Goal: Register for event/course

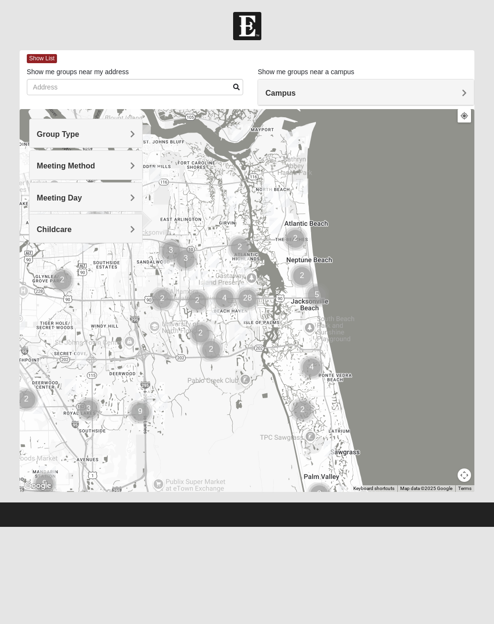
click at [58, 132] on span "Group Type" at bounding box center [58, 134] width 43 height 8
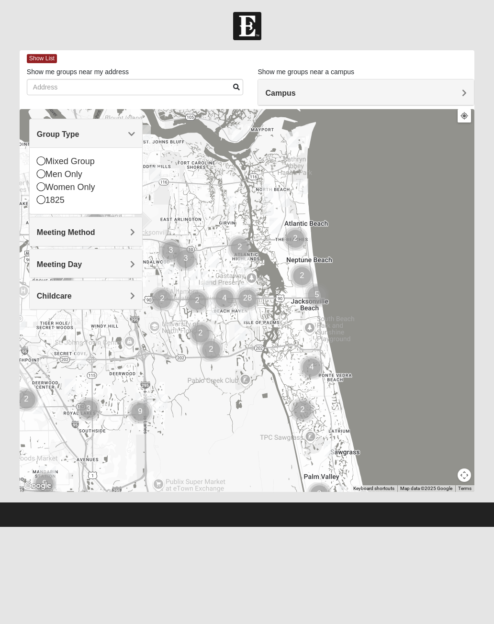
click at [41, 161] on icon at bounding box center [41, 160] width 9 height 9
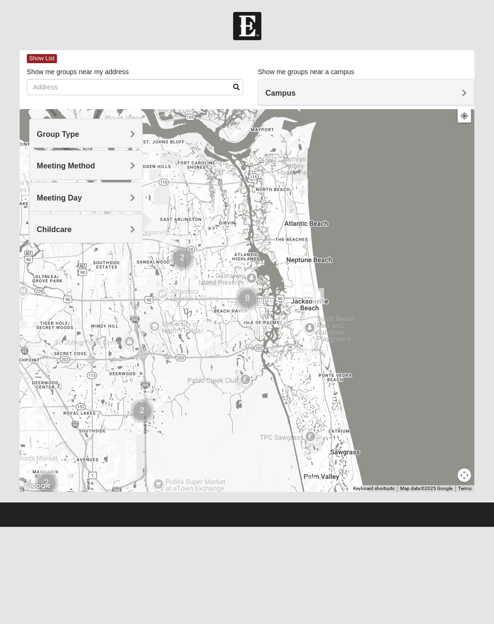
click at [43, 166] on span "Meeting Method" at bounding box center [66, 166] width 58 height 8
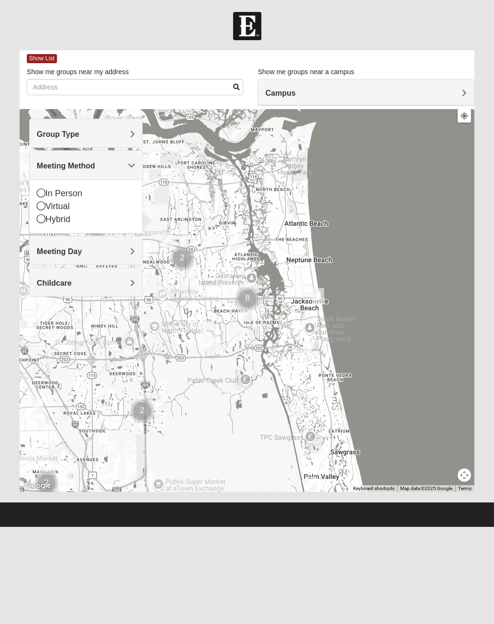
click at [40, 193] on icon at bounding box center [41, 192] width 9 height 9
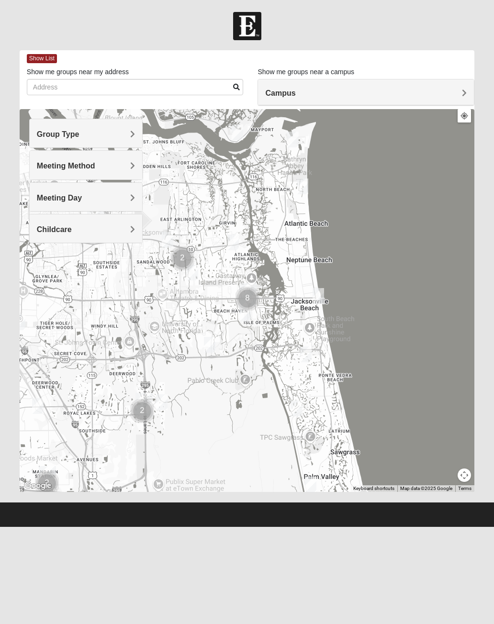
click at [48, 198] on span "Meeting Day" at bounding box center [59, 198] width 45 height 8
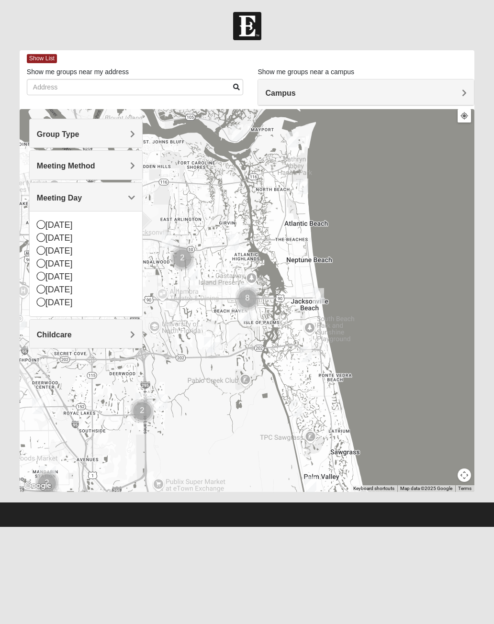
click at [38, 237] on icon at bounding box center [41, 237] width 9 height 9
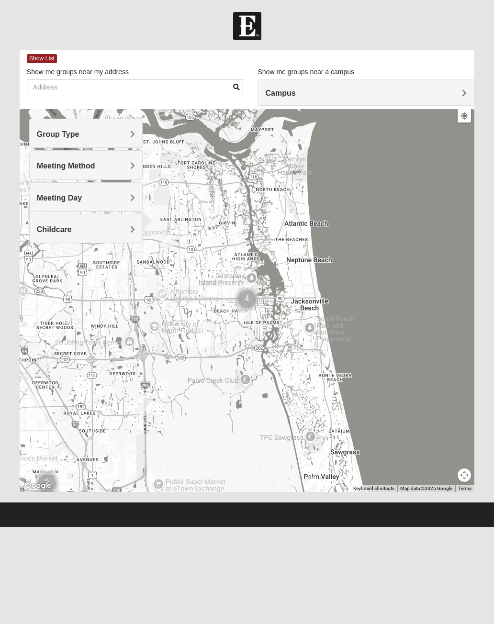
click at [457, 94] on h4 "Campus" at bounding box center [365, 92] width 201 height 9
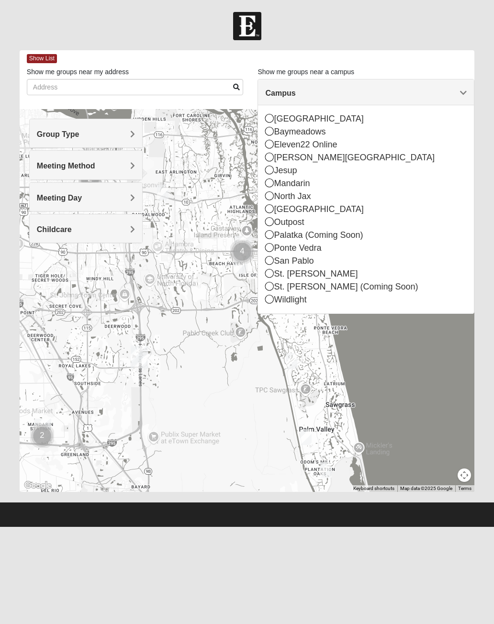
click at [272, 274] on icon at bounding box center [269, 273] width 9 height 9
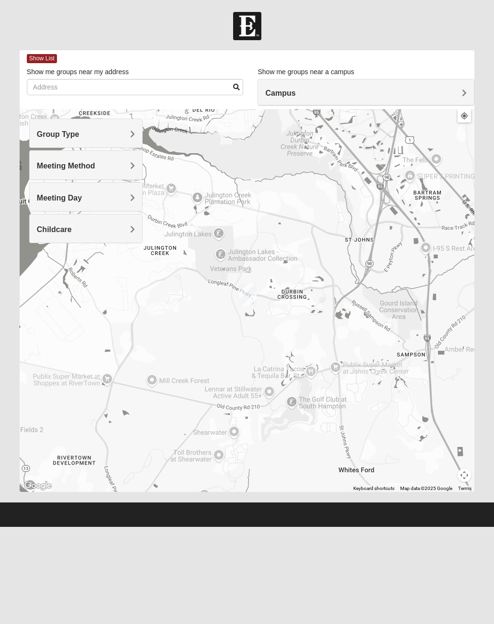
click at [63, 230] on span "Childcare" at bounding box center [54, 229] width 35 height 8
click at [40, 270] on icon at bounding box center [41, 268] width 9 height 9
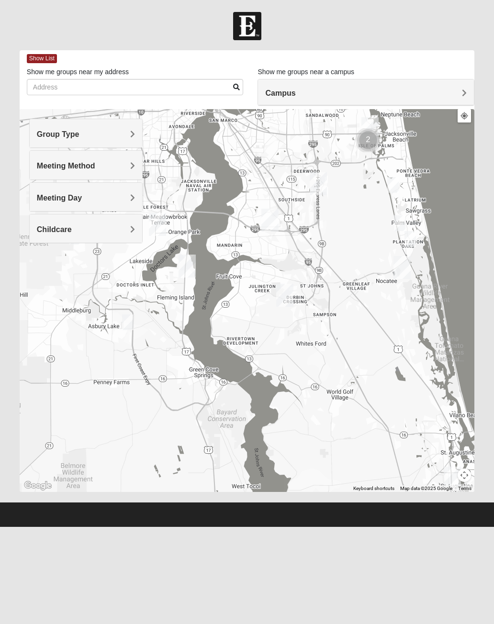
click at [60, 134] on span "Group Type" at bounding box center [58, 134] width 43 height 8
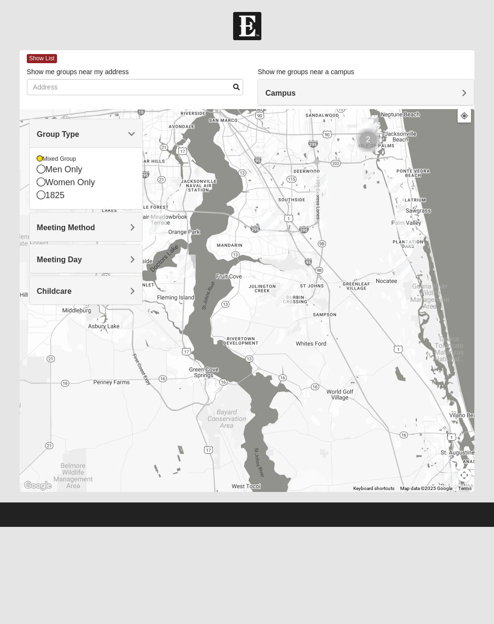
click at [51, 132] on span "Group Type" at bounding box center [58, 134] width 43 height 8
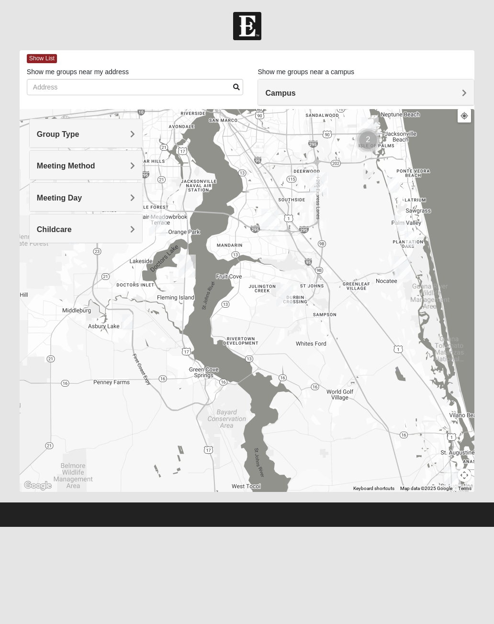
click at [56, 137] on span "Group Type" at bounding box center [58, 134] width 43 height 8
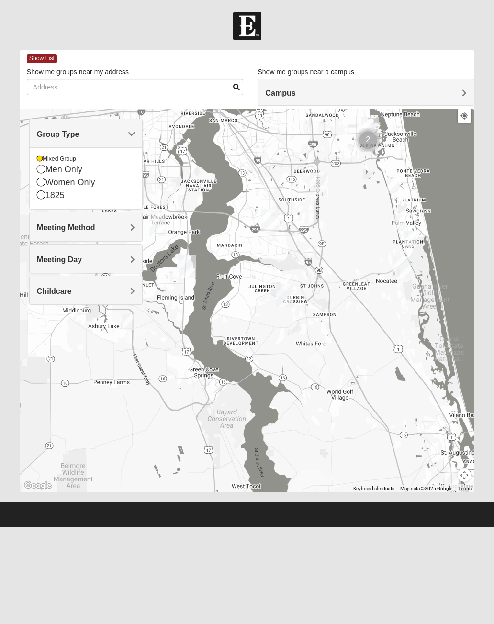
click at [60, 127] on div "Group Type" at bounding box center [86, 133] width 113 height 28
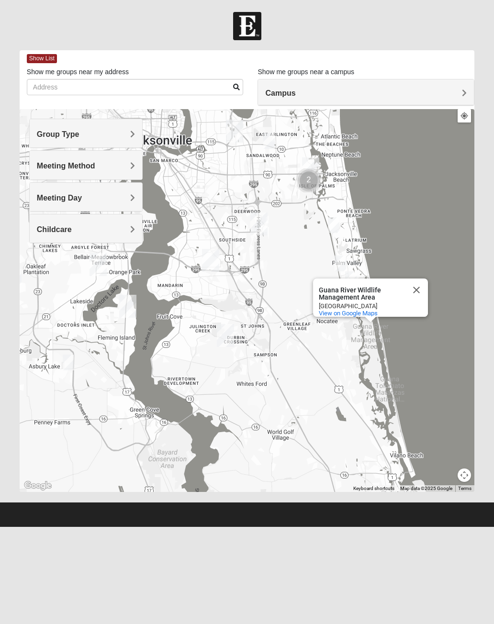
click at [420, 286] on button "Close" at bounding box center [416, 289] width 23 height 23
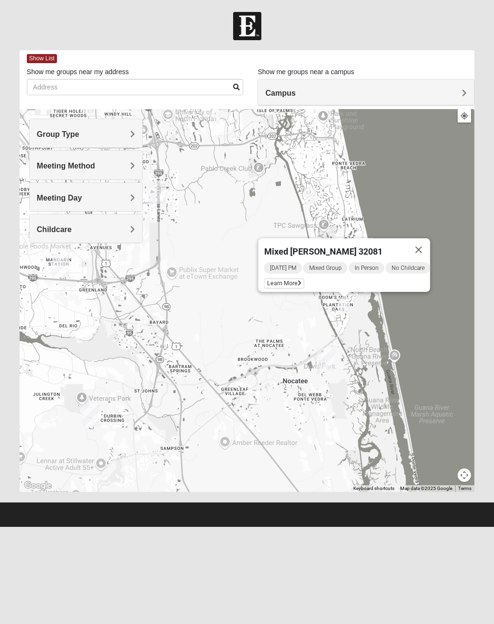
click at [45, 202] on div "Meeting Day" at bounding box center [86, 197] width 113 height 28
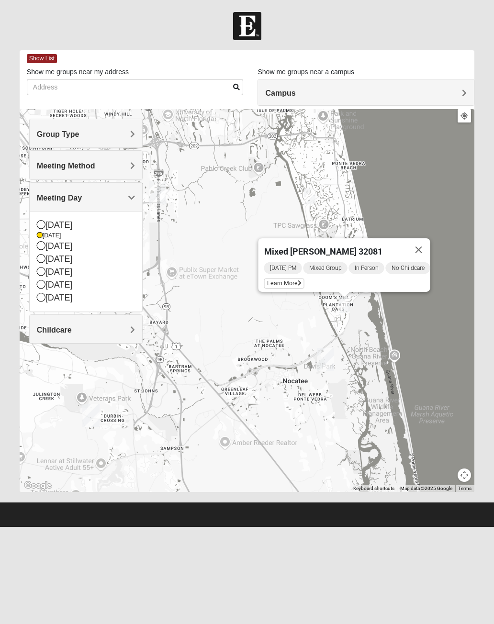
click at [45, 246] on div "Tuesday" at bounding box center [86, 246] width 99 height 13
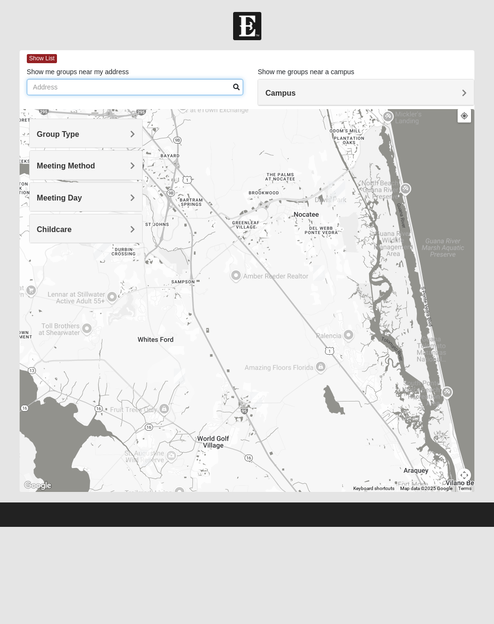
click at [47, 88] on input "Show me groups near my address" at bounding box center [135, 87] width 217 height 16
type input "257 Colorado Springs Way"
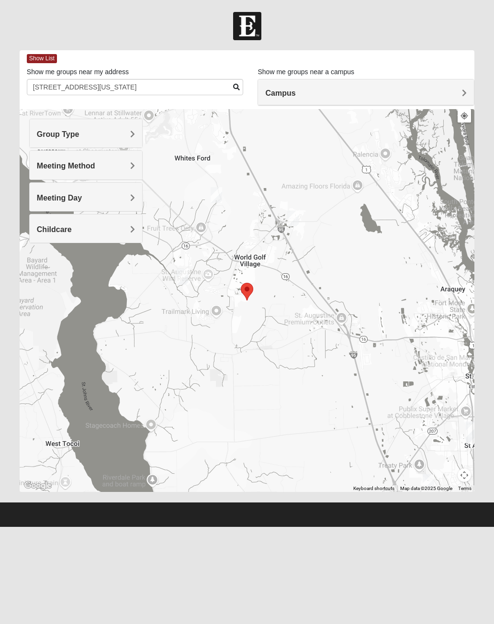
click at [41, 166] on span "Meeting Method" at bounding box center [66, 166] width 58 height 8
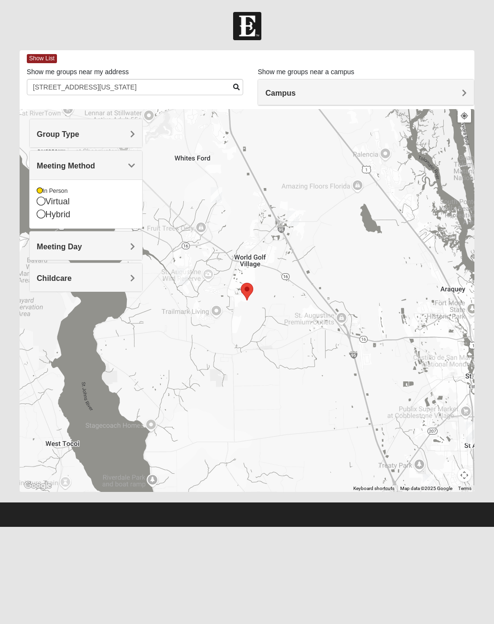
click at [48, 137] on span "Group Type" at bounding box center [58, 134] width 43 height 8
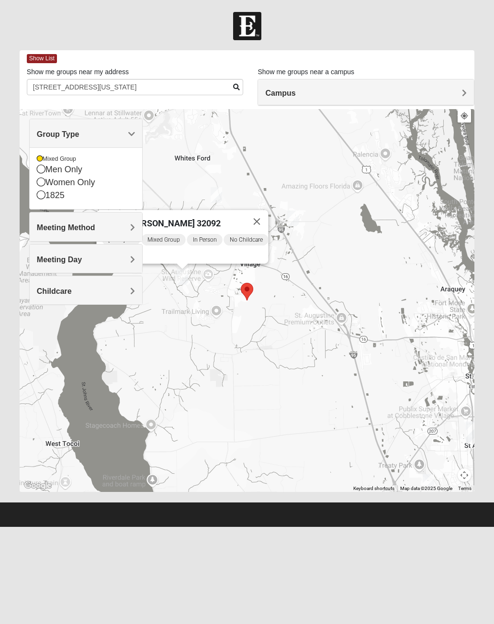
click at [79, 135] on span "Group Type" at bounding box center [58, 134] width 43 height 8
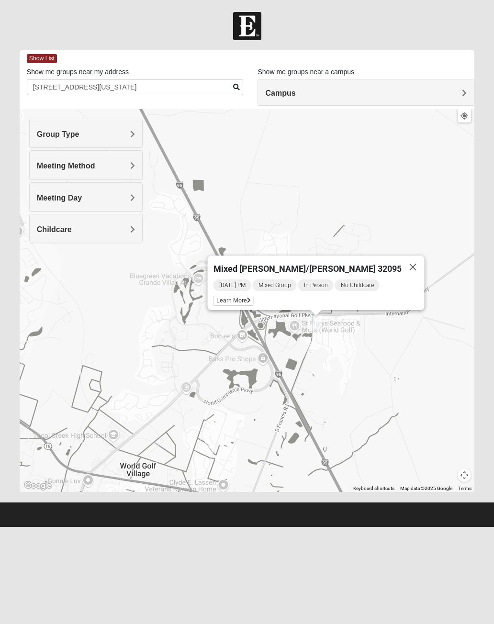
click at [239, 297] on span "Learn More" at bounding box center [233, 301] width 40 height 10
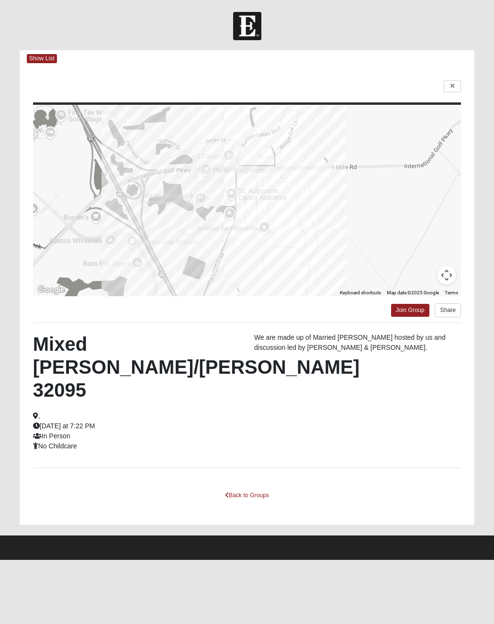
click at [450, 84] on icon at bounding box center [452, 86] width 4 height 6
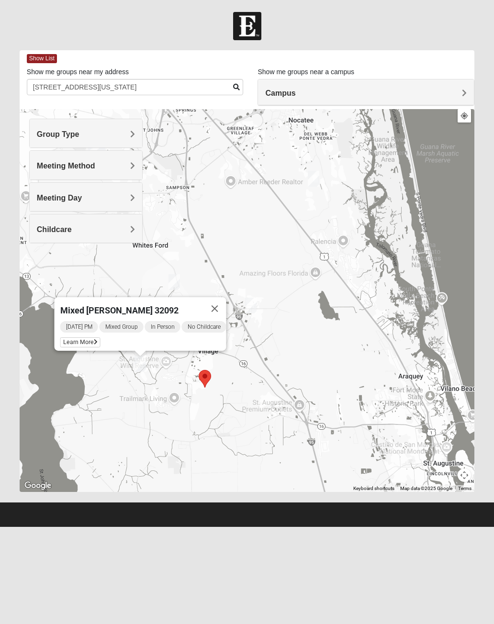
click at [65, 339] on span "Learn More" at bounding box center [80, 342] width 40 height 10
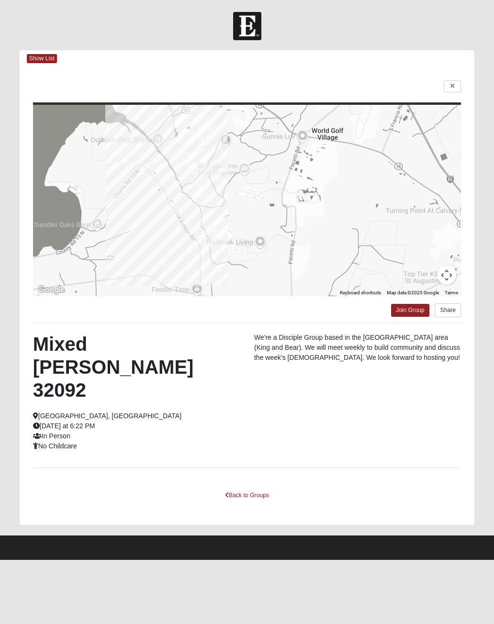
click at [34, 55] on span "Show List" at bounding box center [42, 58] width 30 height 9
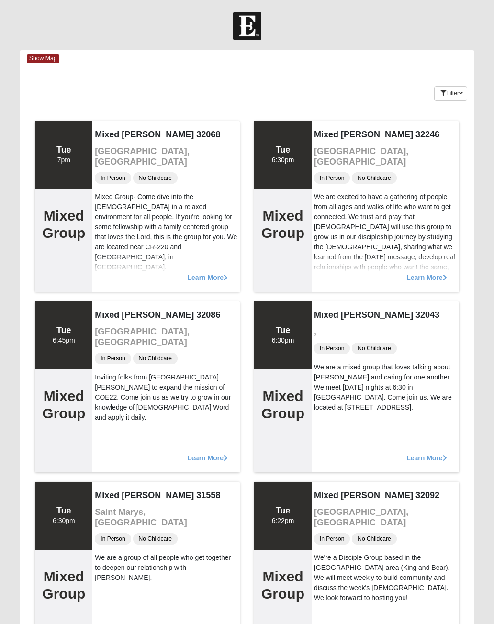
click at [451, 90] on button "Filter" at bounding box center [450, 93] width 33 height 15
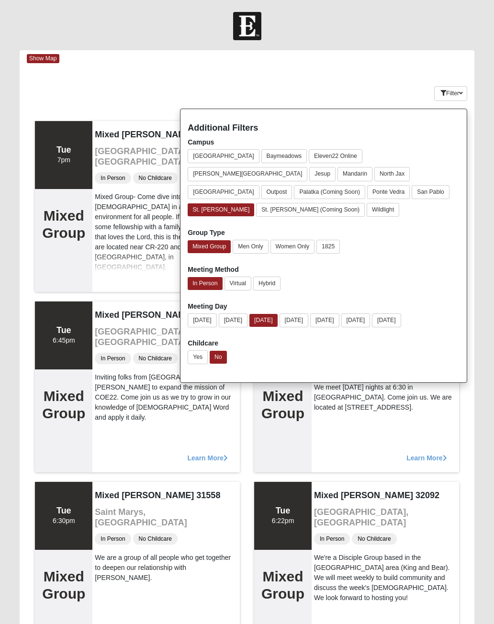
click at [256, 203] on button "St. Augustine (Coming Soon)" at bounding box center [310, 210] width 109 height 14
click at [208, 203] on button "St. Johns" at bounding box center [220, 210] width 67 height 14
click at [163, 88] on div "Keywords Filter Additional Filters Campus Arlington Baymeadows Eleven22 Online …" at bounding box center [247, 91] width 454 height 35
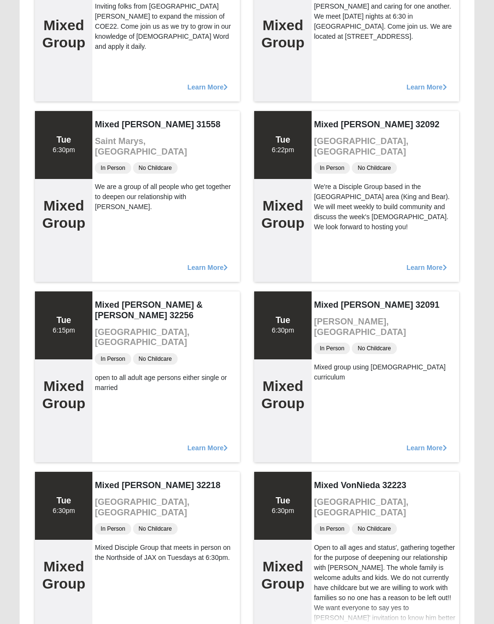
scroll to position [371, 0]
click at [415, 263] on span "Learn More" at bounding box center [426, 263] width 40 height 0
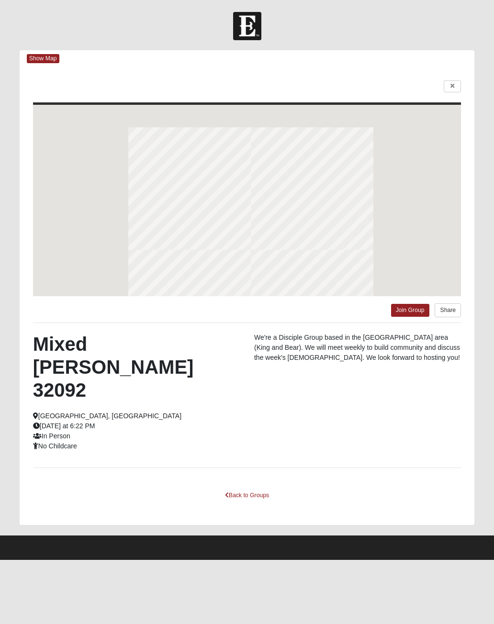
scroll to position [0, 0]
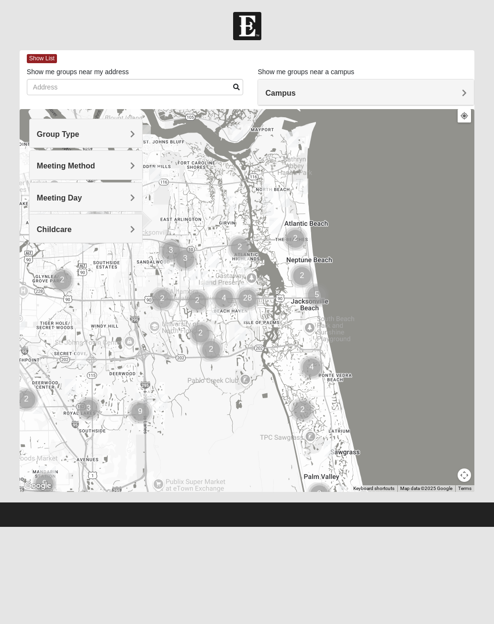
click at [48, 133] on span "Group Type" at bounding box center [58, 134] width 43 height 8
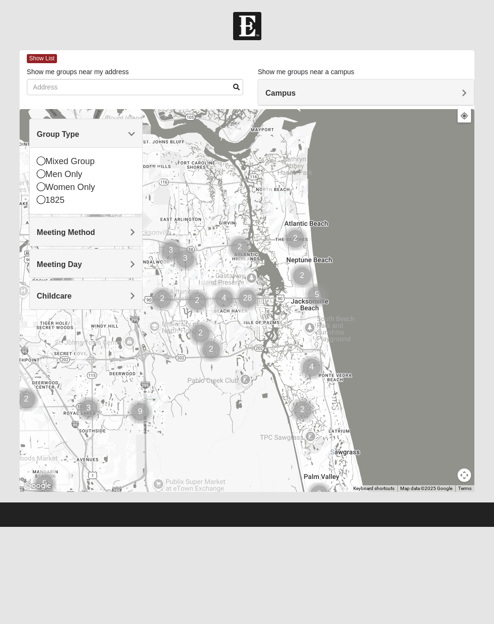
click at [43, 163] on icon at bounding box center [41, 160] width 9 height 9
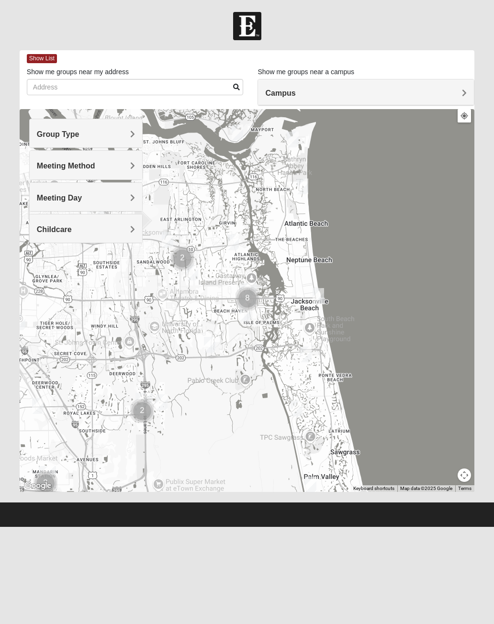
click at [44, 165] on span "Meeting Method" at bounding box center [66, 166] width 58 height 8
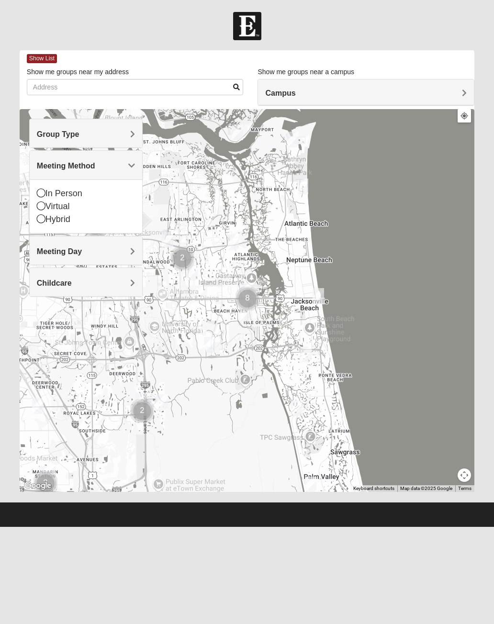
click at [37, 195] on icon at bounding box center [41, 192] width 9 height 9
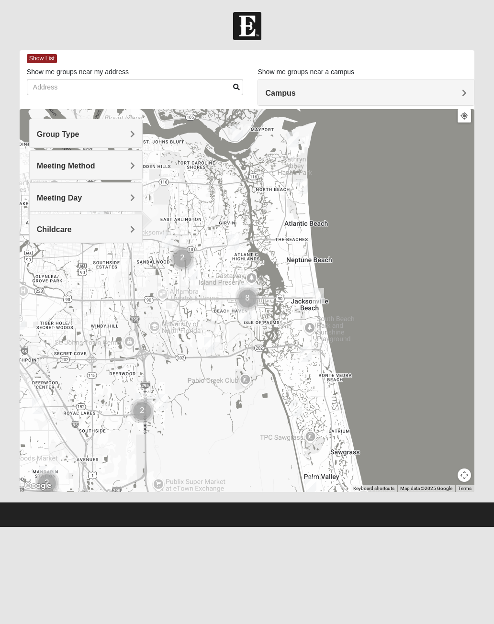
click at [39, 195] on span "Meeting Day" at bounding box center [59, 198] width 45 height 8
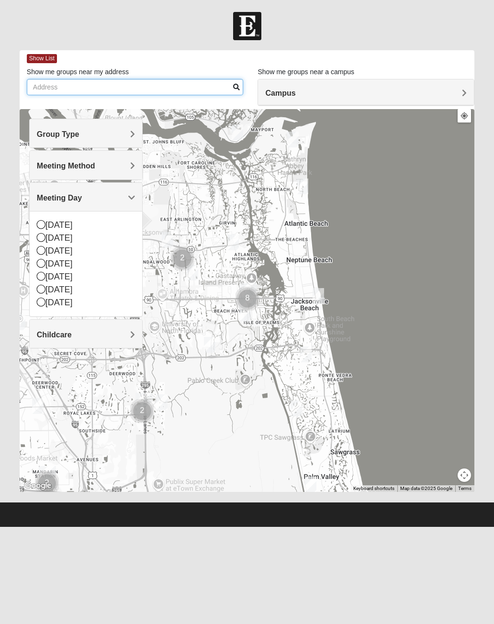
click at [41, 90] on input "Show me groups near my address" at bounding box center [135, 87] width 217 height 16
type input "[STREET_ADDRESS][US_STATE]"
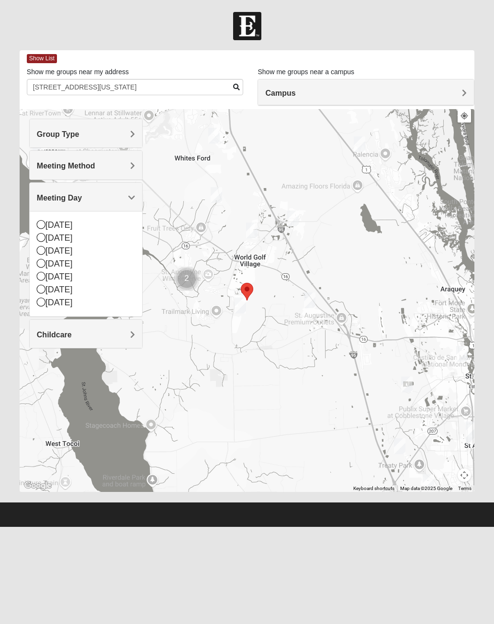
click at [96, 201] on h4 "Meeting Day" at bounding box center [86, 197] width 99 height 9
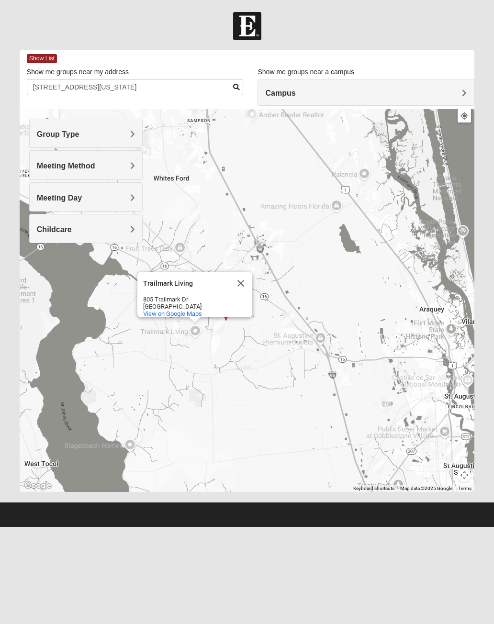
click at [242, 282] on button "Close" at bounding box center [240, 283] width 23 height 23
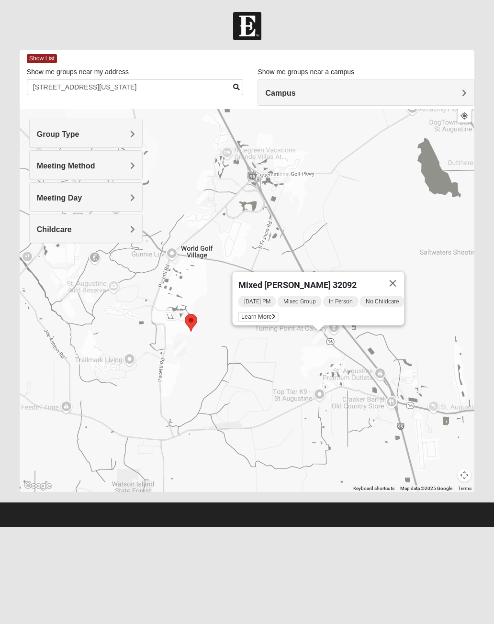
click at [264, 314] on span "Learn More" at bounding box center [258, 317] width 40 height 10
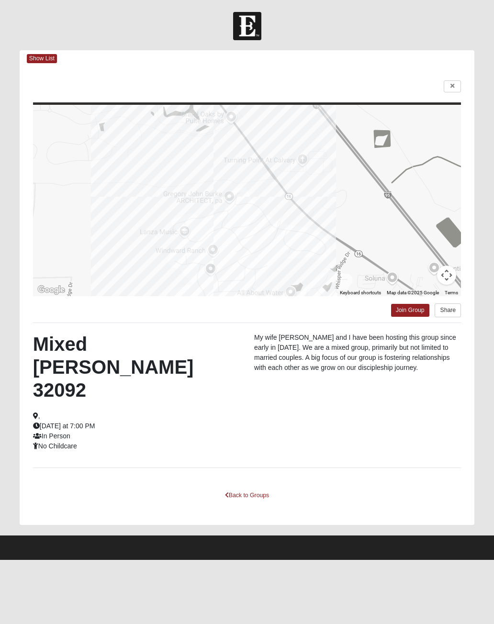
click at [449, 310] on button "Share" at bounding box center [447, 310] width 26 height 14
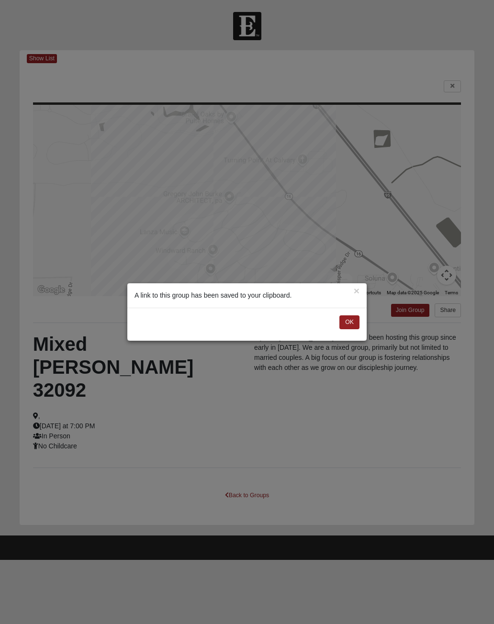
click at [347, 329] on button "OK" at bounding box center [349, 322] width 20 height 14
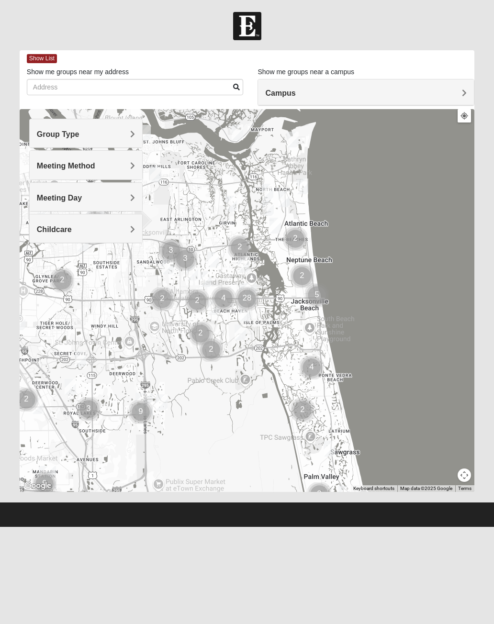
click at [53, 130] on span "Group Type" at bounding box center [58, 134] width 43 height 8
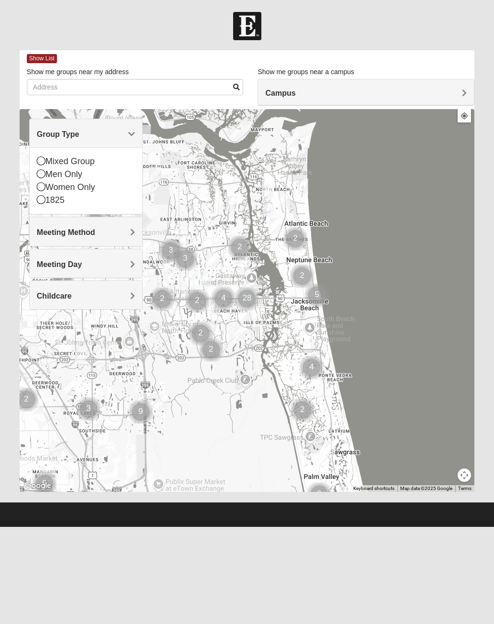
click at [46, 162] on div "Mixed Group" at bounding box center [86, 161] width 99 height 13
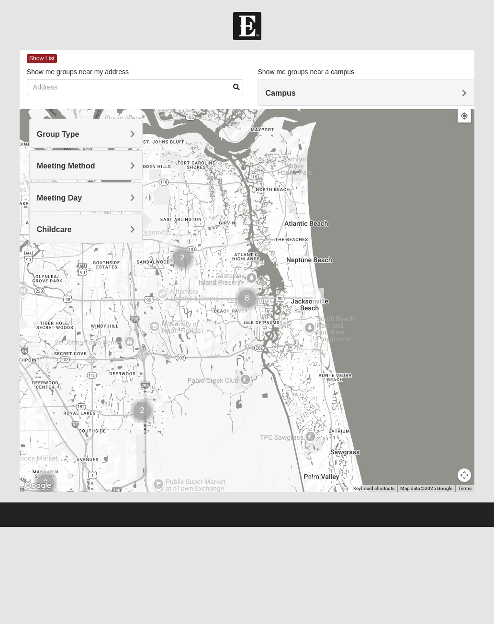
click at [46, 197] on span "Meeting Day" at bounding box center [59, 198] width 45 height 8
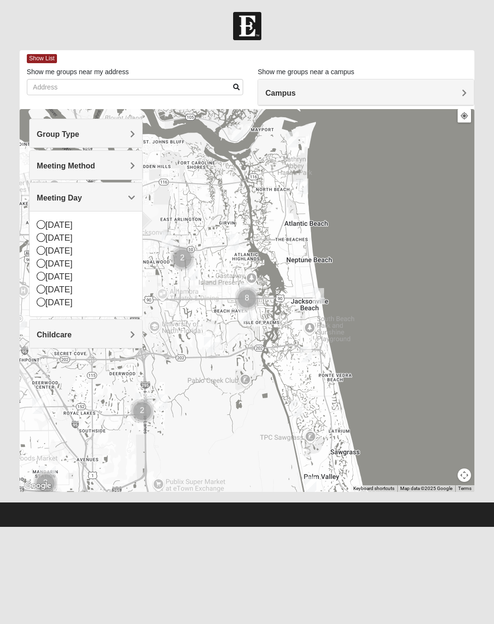
click at [44, 199] on span "Meeting Day" at bounding box center [59, 198] width 45 height 8
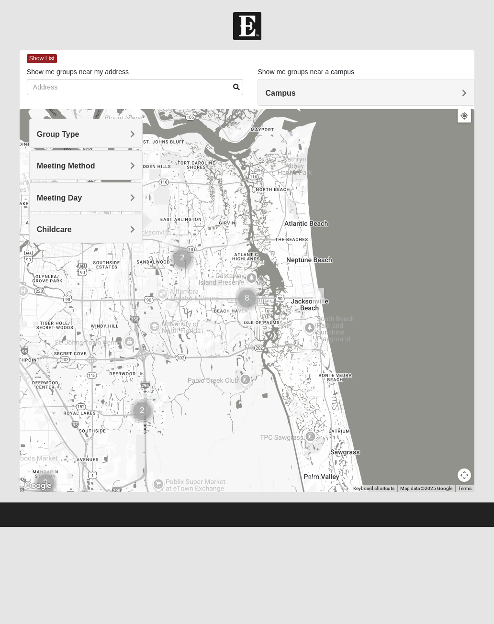
click at [52, 163] on span "Meeting Method" at bounding box center [66, 166] width 58 height 8
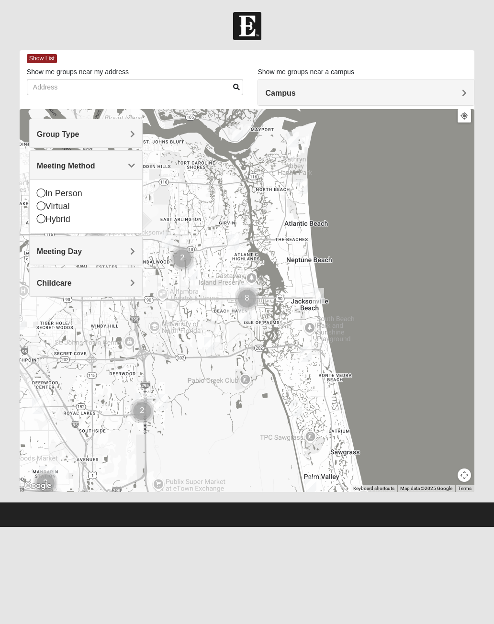
click at [43, 190] on icon at bounding box center [41, 192] width 9 height 9
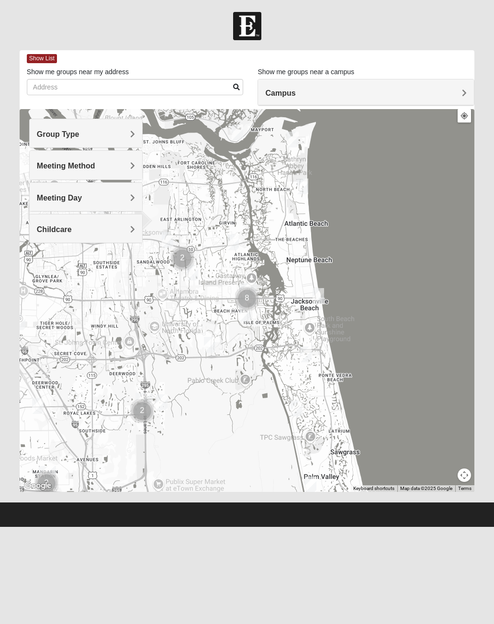
click at [44, 231] on span "Childcare" at bounding box center [54, 229] width 35 height 8
click at [41, 273] on div "No" at bounding box center [86, 269] width 99 height 13
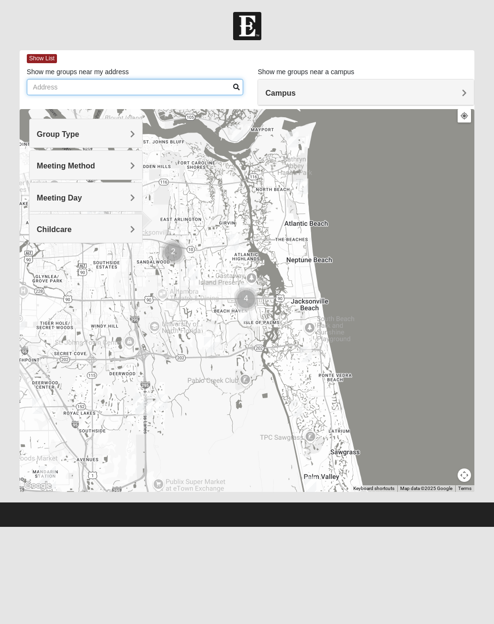
click at [41, 81] on input "Show me groups near my address" at bounding box center [135, 87] width 217 height 16
click at [37, 87] on input "Show me groups near my address" at bounding box center [135, 87] width 217 height 16
type input "[STREET_ADDRESS][US_STATE]"
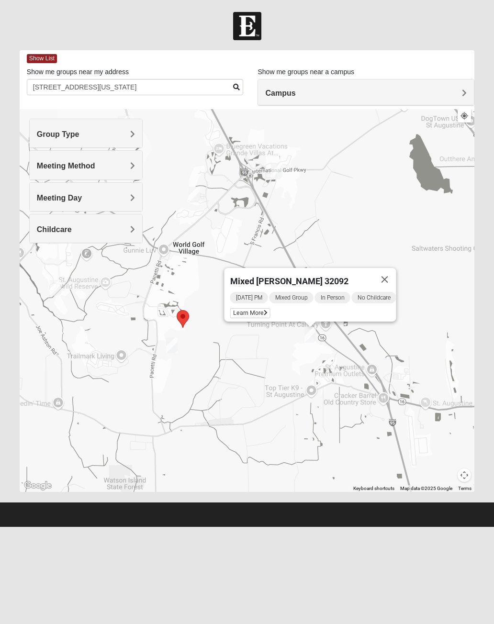
click at [244, 309] on span "Learn More" at bounding box center [250, 313] width 40 height 10
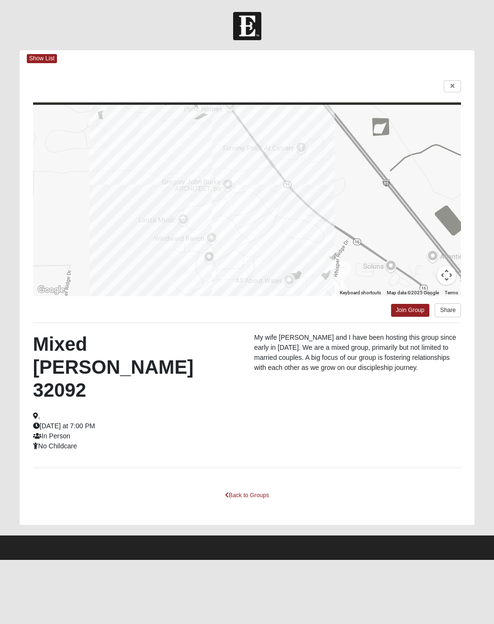
click at [414, 309] on link "Join Group" at bounding box center [410, 310] width 38 height 13
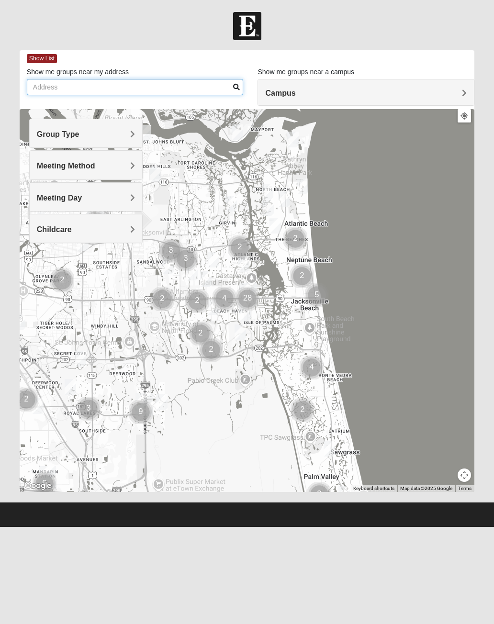
click at [51, 82] on input "Show me groups near my address" at bounding box center [135, 87] width 217 height 16
type input "[STREET_ADDRESS][US_STATE]"
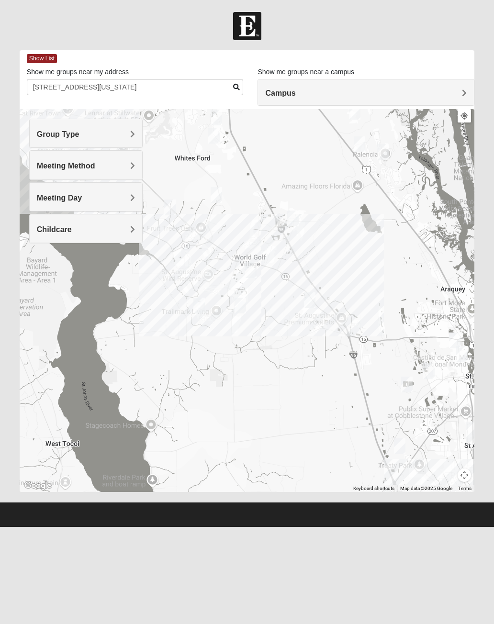
click at [51, 133] on span "Group Type" at bounding box center [58, 134] width 43 height 8
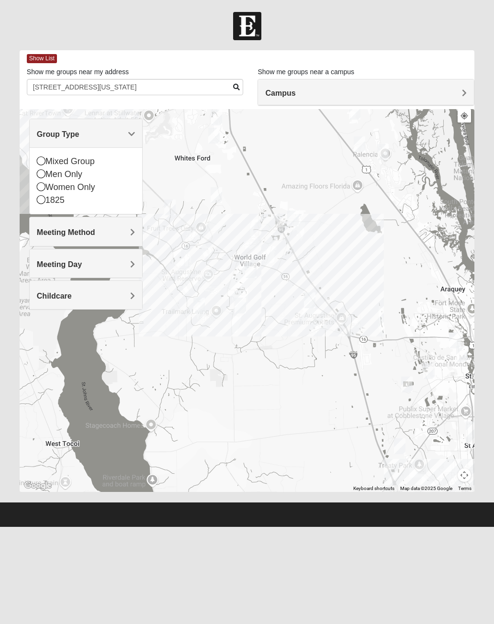
click at [41, 163] on icon at bounding box center [41, 160] width 9 height 9
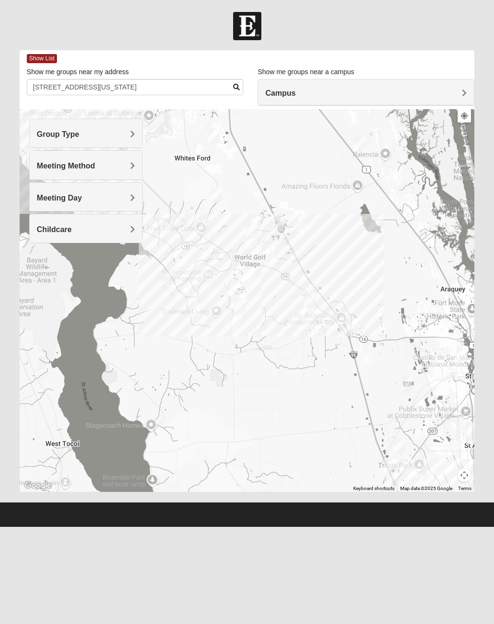
click at [43, 167] on span "Meeting Method" at bounding box center [66, 166] width 58 height 8
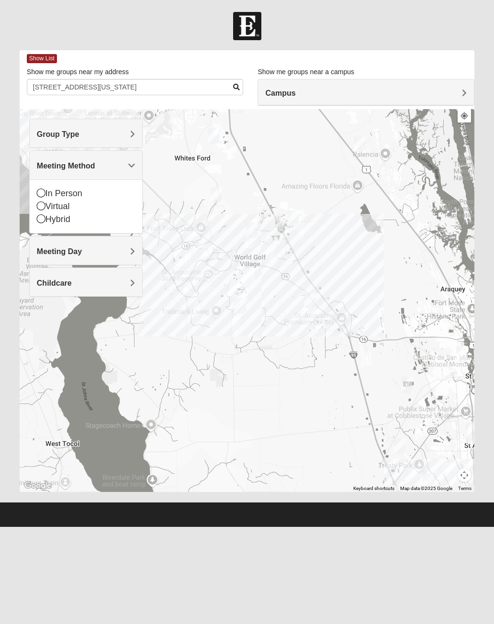
click at [40, 195] on icon at bounding box center [41, 192] width 9 height 9
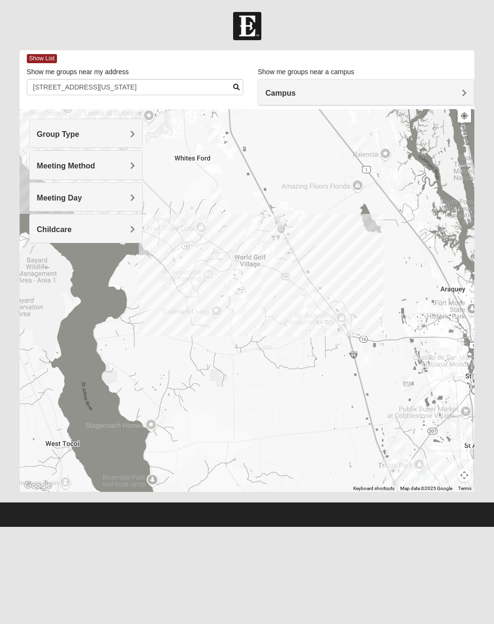
click at [53, 231] on span "Childcare" at bounding box center [54, 229] width 35 height 8
click at [42, 256] on icon at bounding box center [41, 256] width 9 height 9
click at [47, 229] on span "Childcare" at bounding box center [54, 229] width 35 height 8
click at [39, 268] on div "No" at bounding box center [86, 264] width 99 height 13
click at [43, 235] on div "Childcare" at bounding box center [86, 228] width 113 height 28
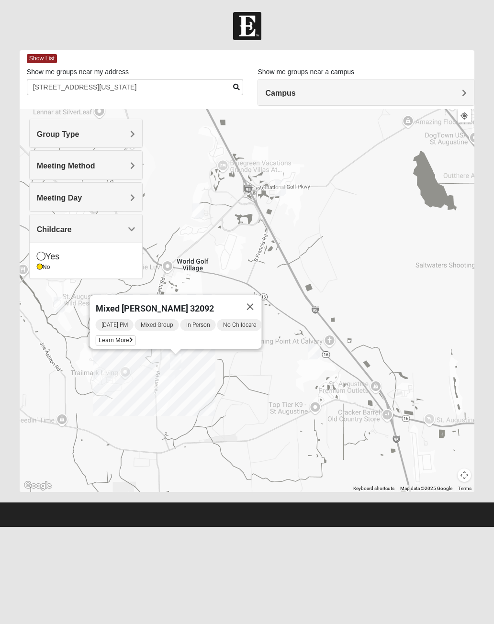
click at [102, 333] on div "Sunday PM Mixed Group In Person No Childcare Learn More" at bounding box center [178, 333] width 166 height 31
click at [102, 341] on span "Learn More" at bounding box center [115, 340] width 40 height 10
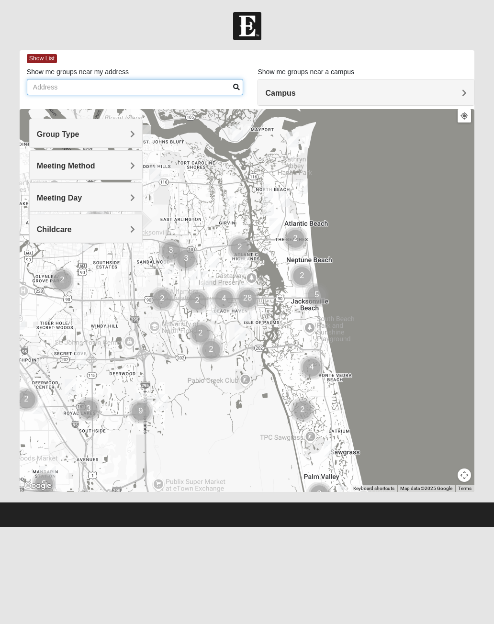
click at [41, 94] on input "Show me groups near my address" at bounding box center [135, 87] width 217 height 16
type input "[STREET_ADDRESS][US_STATE]"
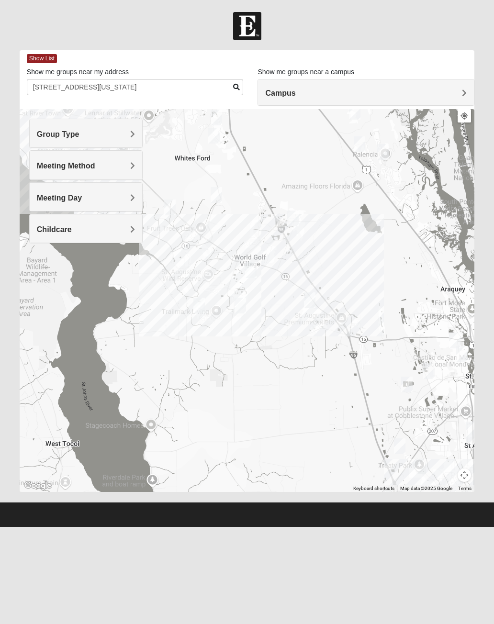
click at [47, 140] on div "Group Type" at bounding box center [86, 133] width 113 height 28
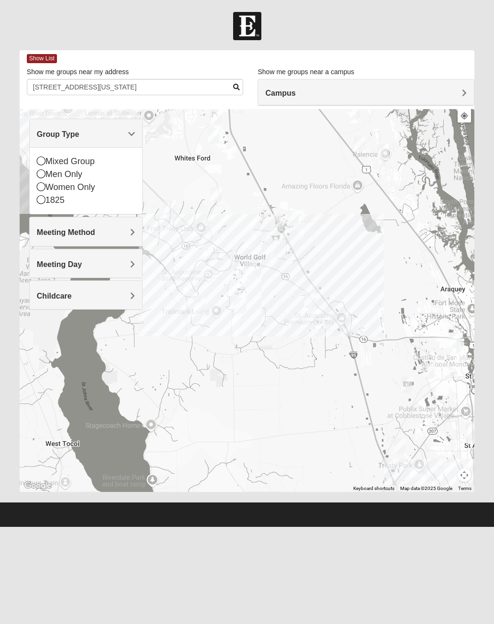
click at [45, 164] on div "Mixed Group" at bounding box center [86, 161] width 99 height 13
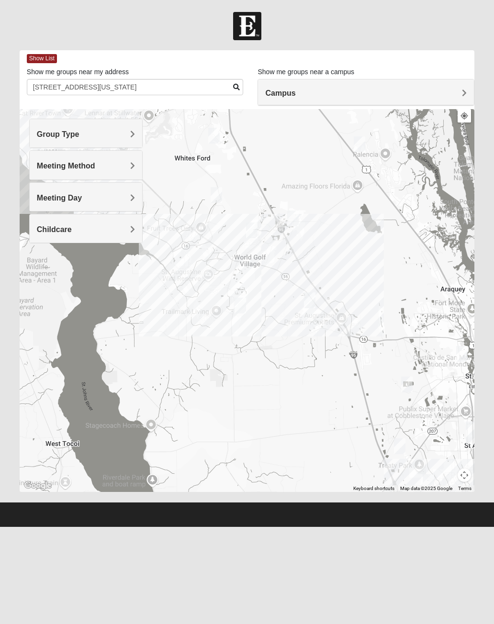
click at [42, 168] on span "Meeting Method" at bounding box center [66, 166] width 58 height 8
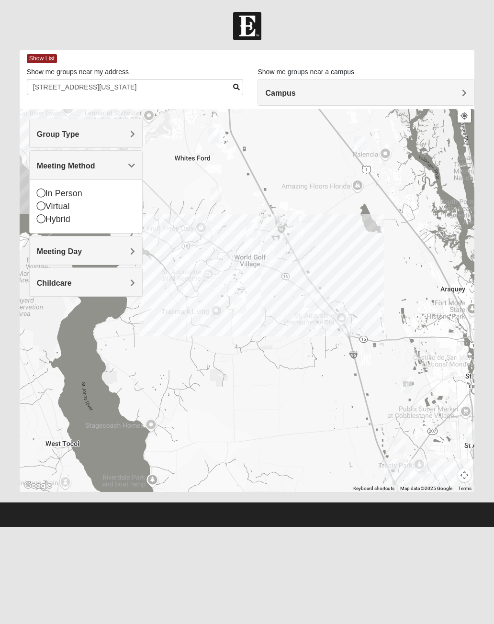
click at [42, 193] on icon at bounding box center [41, 192] width 9 height 9
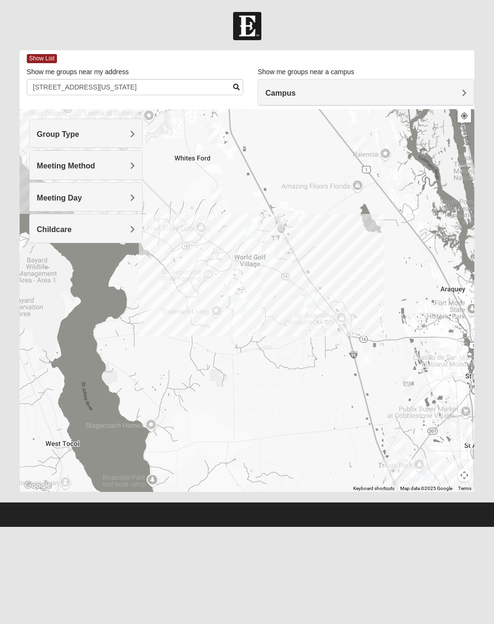
click at [44, 223] on div "Childcare" at bounding box center [86, 228] width 113 height 28
click at [44, 275] on div "No" at bounding box center [86, 269] width 99 height 13
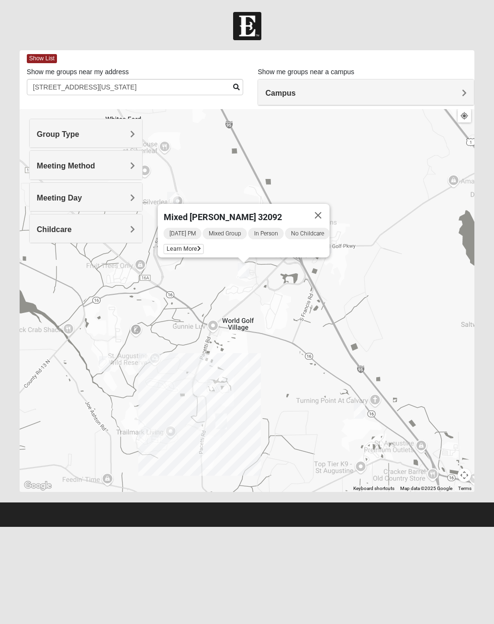
click at [164, 245] on span "Learn More" at bounding box center [183, 249] width 40 height 10
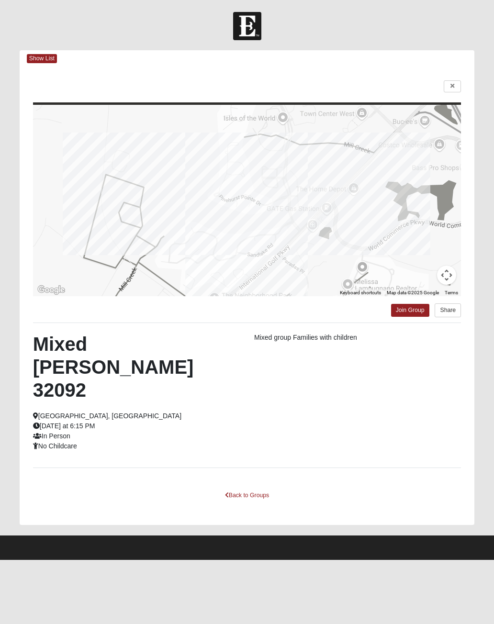
click at [454, 83] on link at bounding box center [451, 86] width 17 height 12
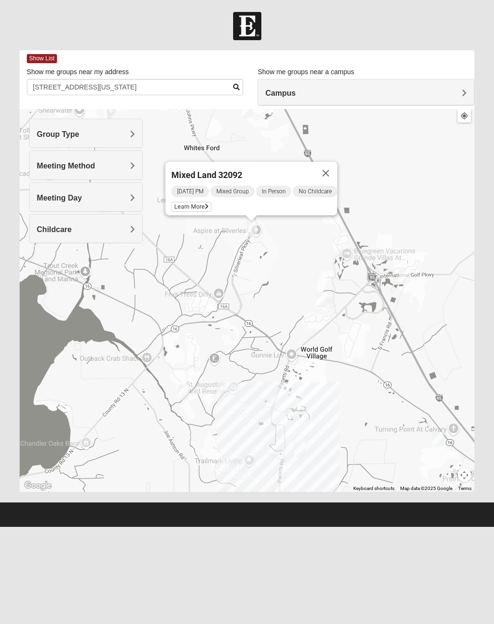
click at [176, 206] on span "Learn More" at bounding box center [191, 207] width 40 height 10
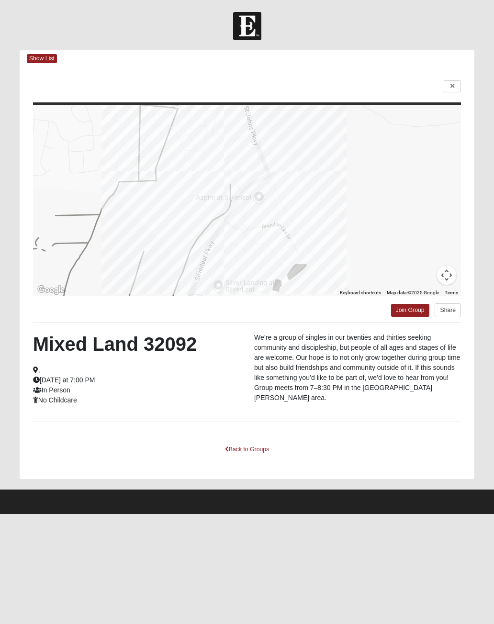
click at [459, 80] on link at bounding box center [451, 86] width 17 height 12
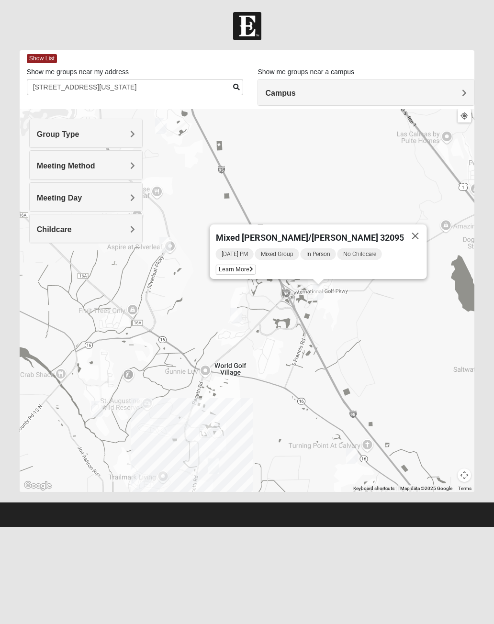
click at [255, 270] on span "Learn More" at bounding box center [235, 269] width 40 height 10
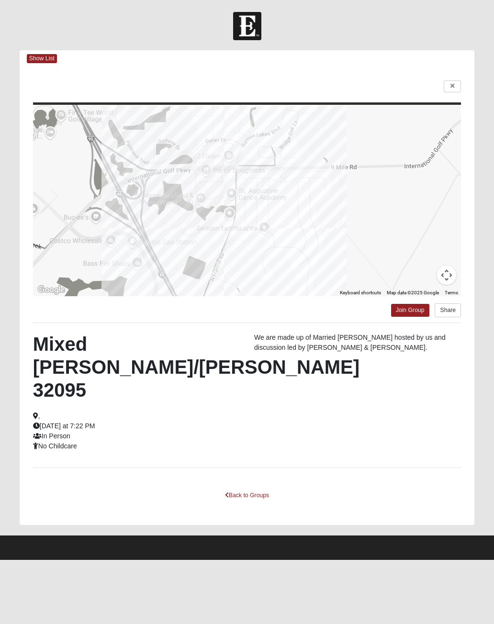
click at [451, 90] on link at bounding box center [451, 86] width 17 height 12
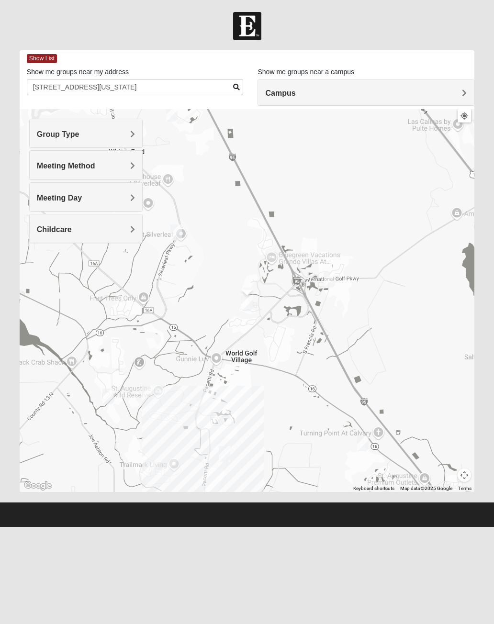
click at [50, 168] on span "Meeting Method" at bounding box center [66, 166] width 58 height 8
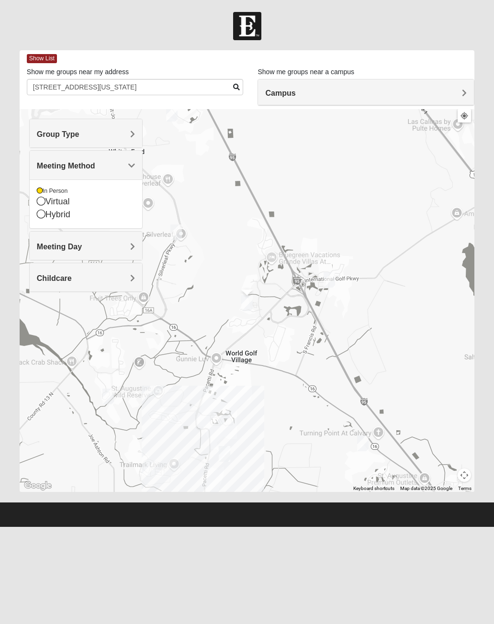
click at [42, 248] on span "Meeting Day" at bounding box center [59, 246] width 45 height 8
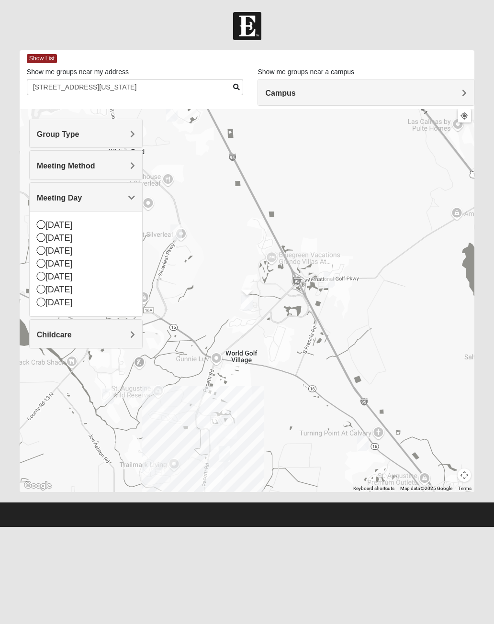
click at [37, 236] on icon at bounding box center [41, 237] width 9 height 9
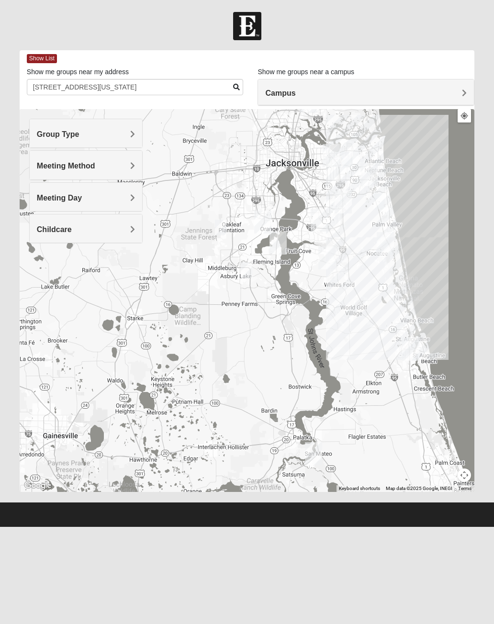
click at [49, 169] on span "Meeting Method" at bounding box center [66, 166] width 58 height 8
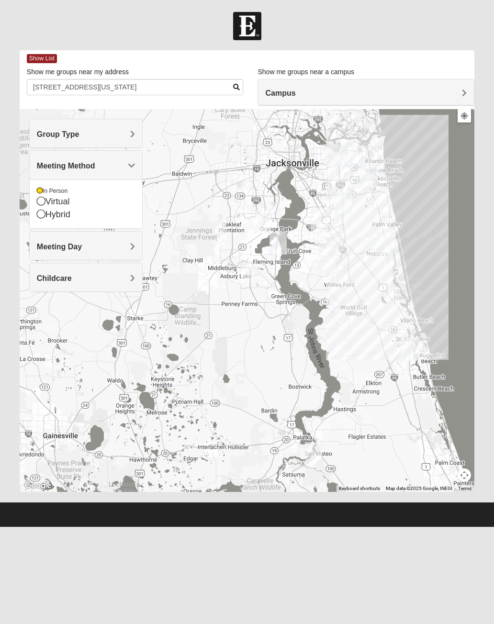
click at [51, 165] on span "Meeting Method" at bounding box center [66, 166] width 58 height 8
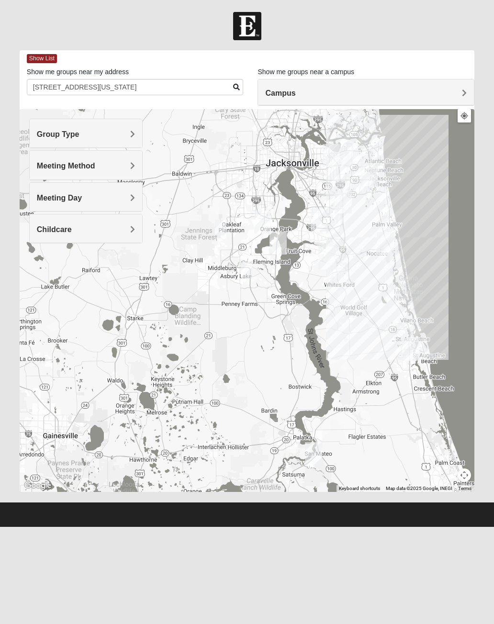
click at [45, 198] on span "Meeting Day" at bounding box center [59, 198] width 45 height 8
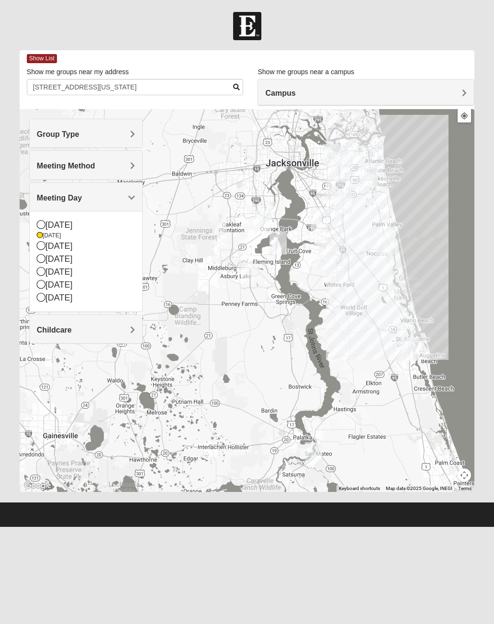
click at [42, 262] on icon at bounding box center [41, 258] width 9 height 9
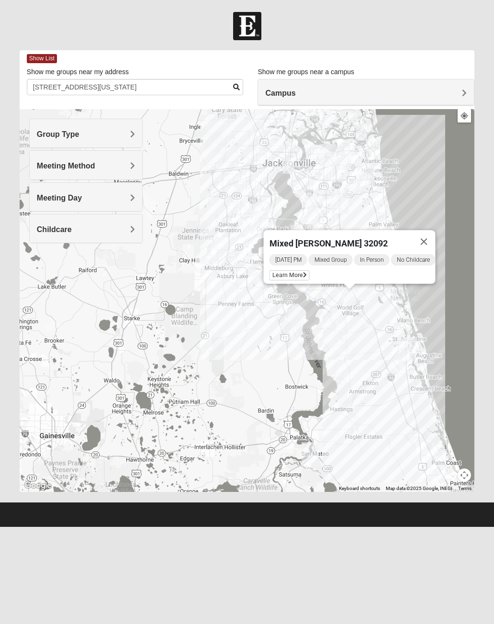
click at [292, 271] on span "Learn More" at bounding box center [289, 275] width 40 height 10
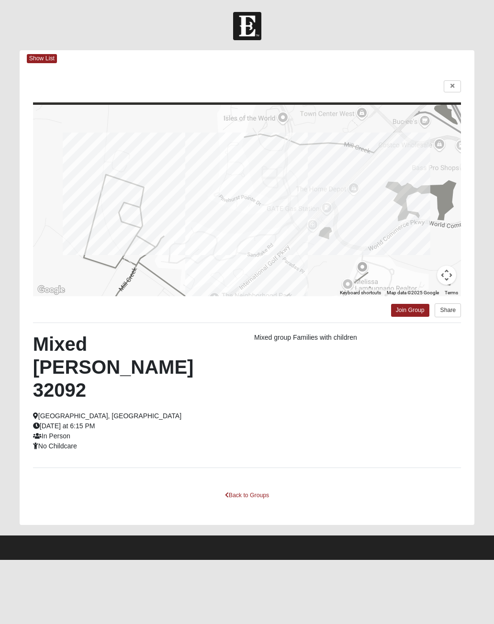
click at [451, 85] on icon at bounding box center [452, 86] width 4 height 6
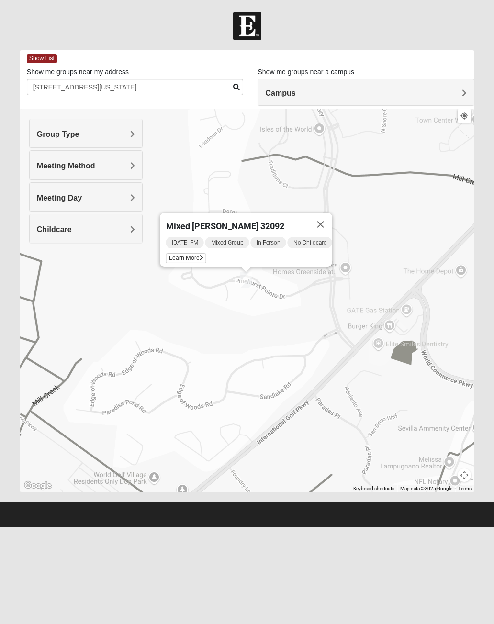
click at [185, 258] on span "Learn More" at bounding box center [185, 258] width 40 height 10
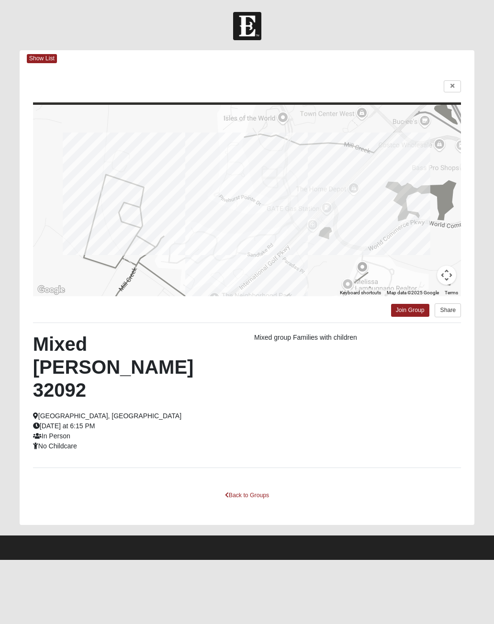
click at [450, 309] on button "Share" at bounding box center [447, 310] width 26 height 14
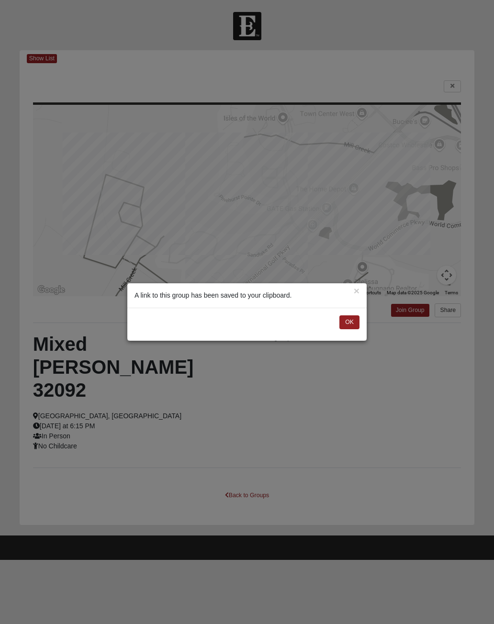
click at [351, 322] on button "OK" at bounding box center [349, 322] width 20 height 14
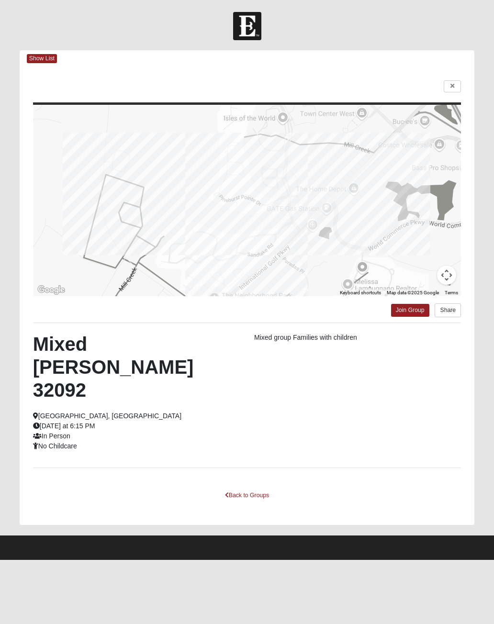
click at [449, 85] on link at bounding box center [451, 86] width 17 height 12
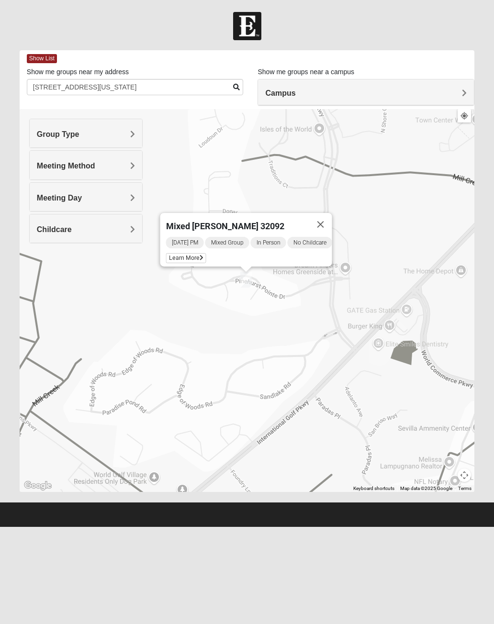
click at [422, 94] on h4 "Campus" at bounding box center [365, 92] width 201 height 9
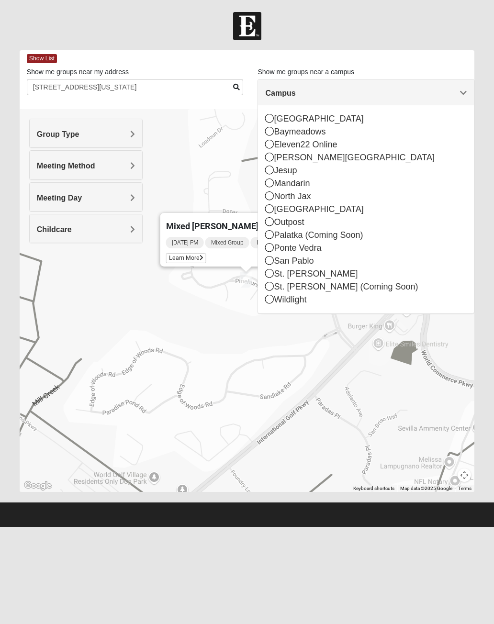
click at [459, 89] on h4 "Campus" at bounding box center [365, 92] width 201 height 9
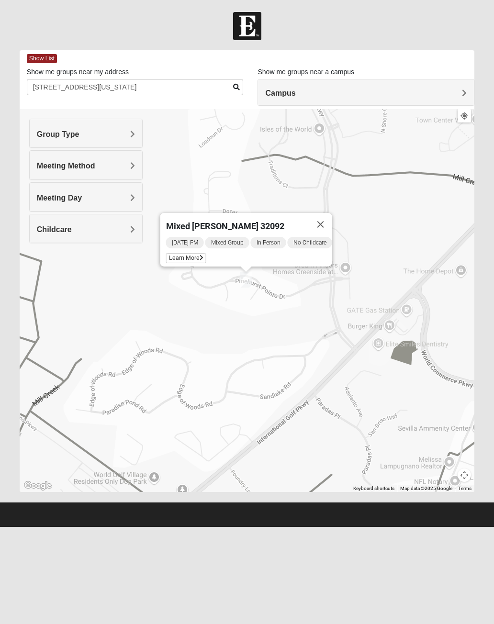
click at [326, 226] on button "Close" at bounding box center [319, 224] width 23 height 23
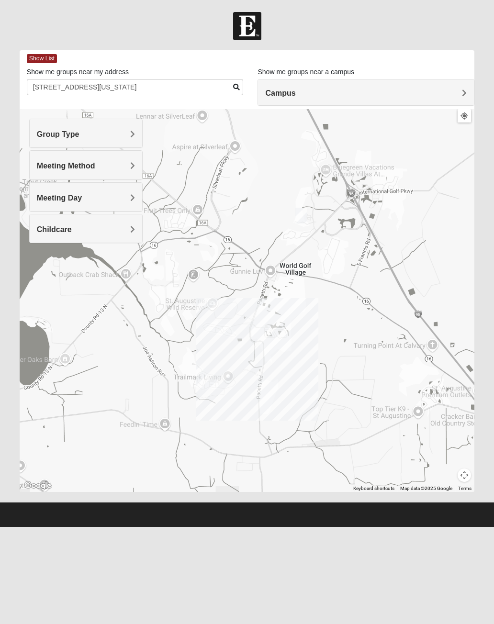
click at [125, 201] on h4 "Meeting Day" at bounding box center [86, 197] width 99 height 9
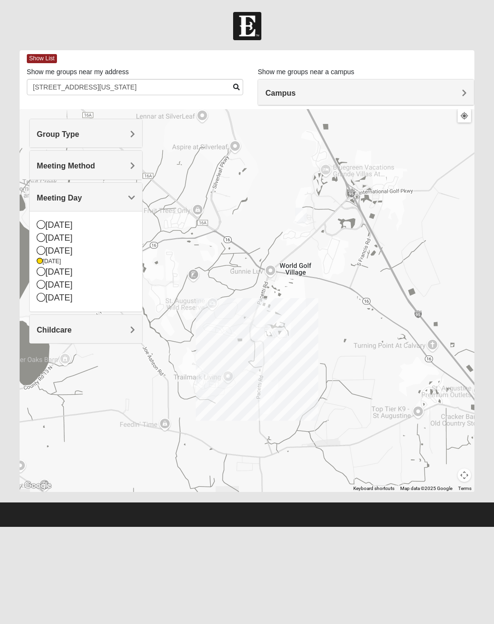
click at [72, 273] on div "Thursday" at bounding box center [86, 271] width 99 height 13
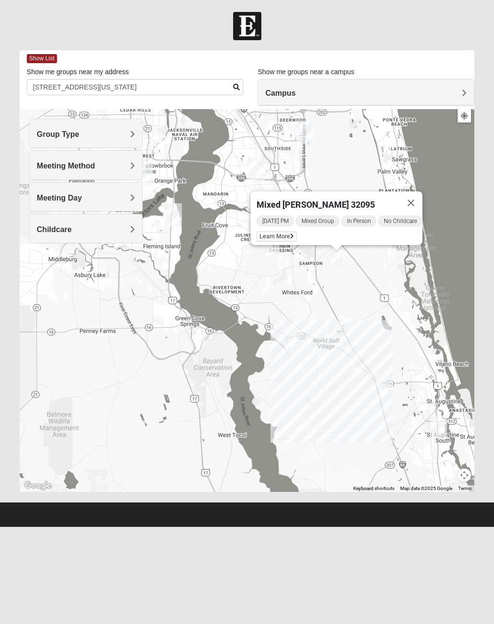
click at [282, 233] on span "Learn More" at bounding box center [276, 236] width 40 height 10
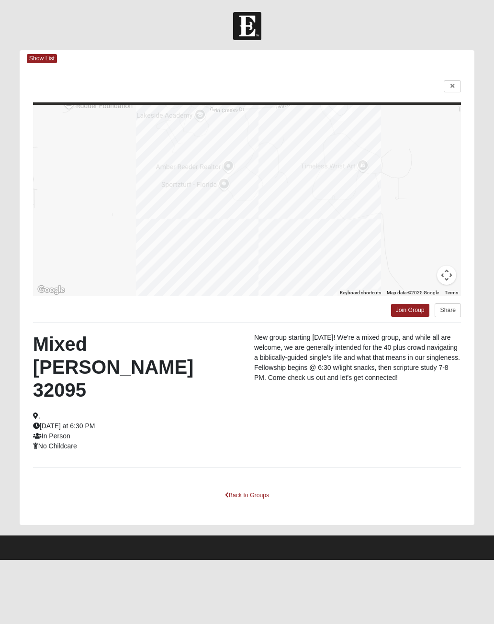
click at [453, 91] on link at bounding box center [451, 86] width 17 height 12
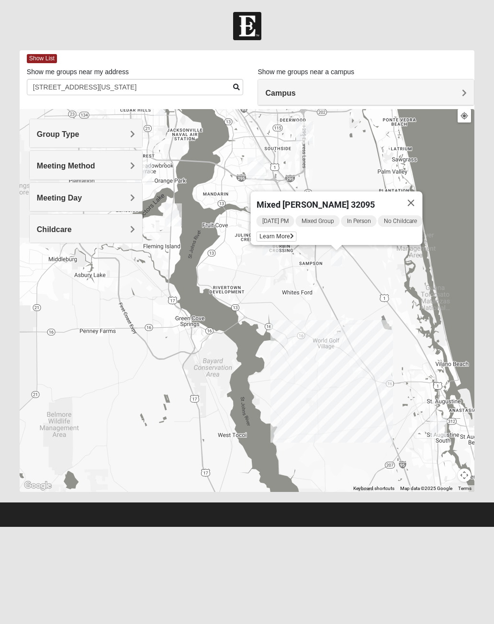
click at [452, 86] on div "Campus" at bounding box center [366, 92] width 216 height 26
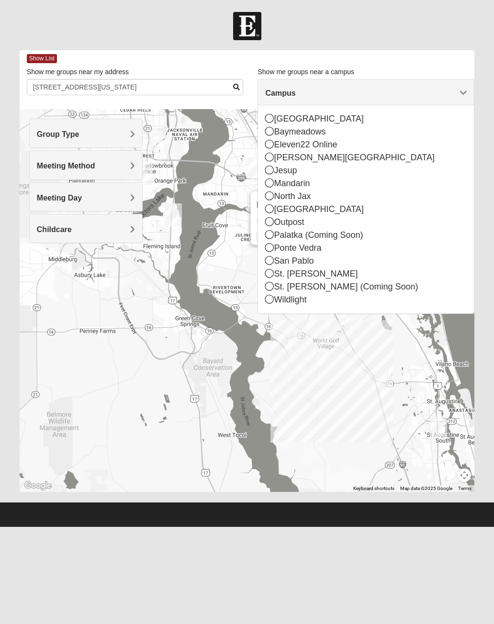
click at [455, 95] on h4 "Campus" at bounding box center [365, 92] width 201 height 9
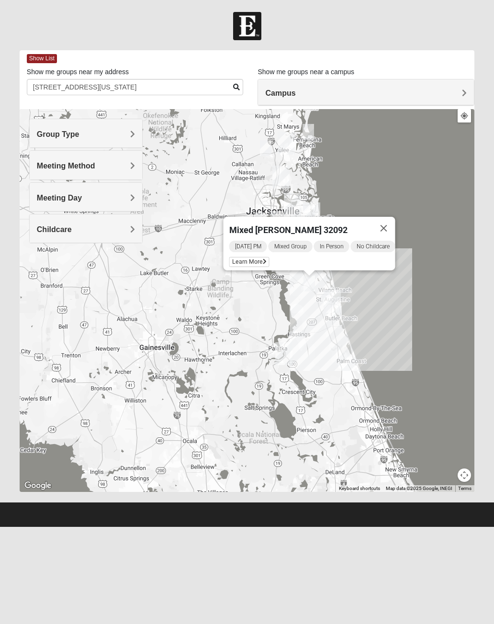
click at [255, 262] on span "Learn More" at bounding box center [249, 262] width 40 height 10
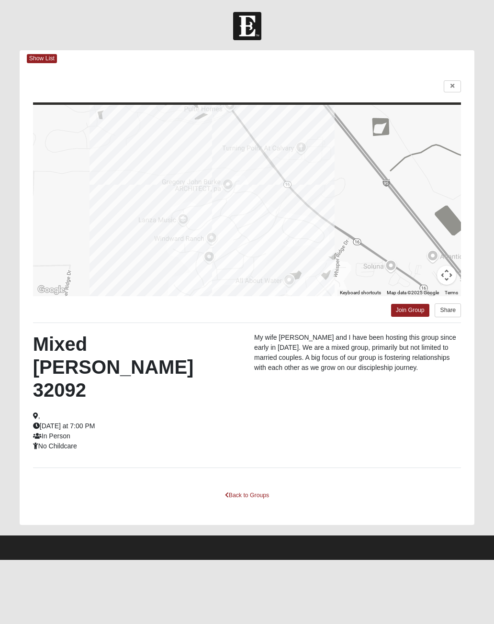
click at [456, 86] on link at bounding box center [451, 86] width 17 height 12
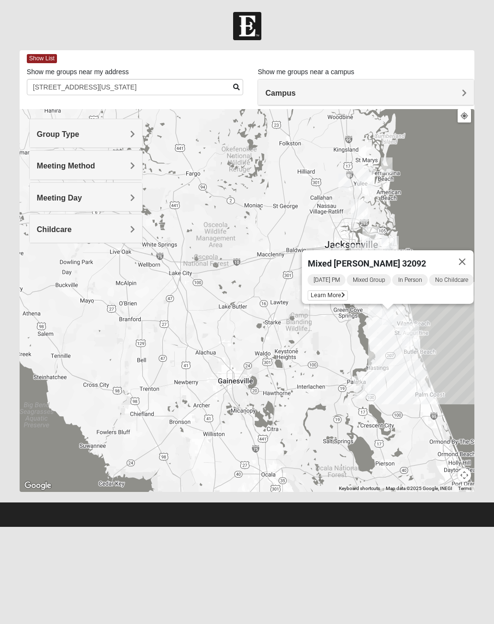
click at [43, 199] on span "Meeting Day" at bounding box center [59, 198] width 45 height 8
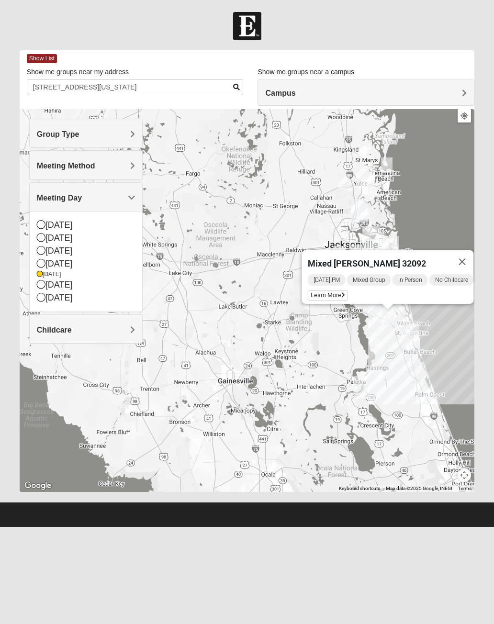
click at [40, 263] on icon at bounding box center [41, 263] width 9 height 9
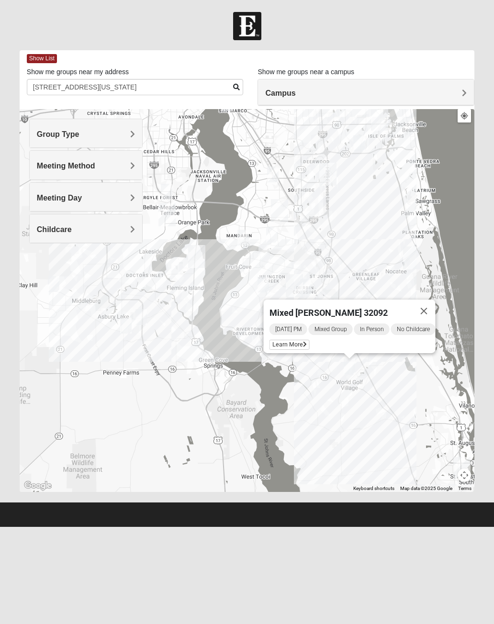
click at [289, 336] on div "Wednesday PM Mixed Group In Person No Childcare Learn More" at bounding box center [352, 337] width 166 height 31
click at [302, 343] on icon at bounding box center [304, 344] width 4 height 6
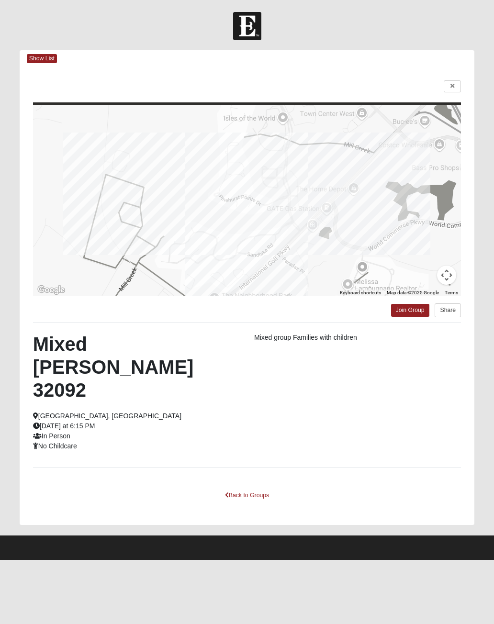
click at [406, 315] on link "Join Group" at bounding box center [410, 310] width 38 height 13
click at [451, 88] on icon at bounding box center [452, 86] width 4 height 6
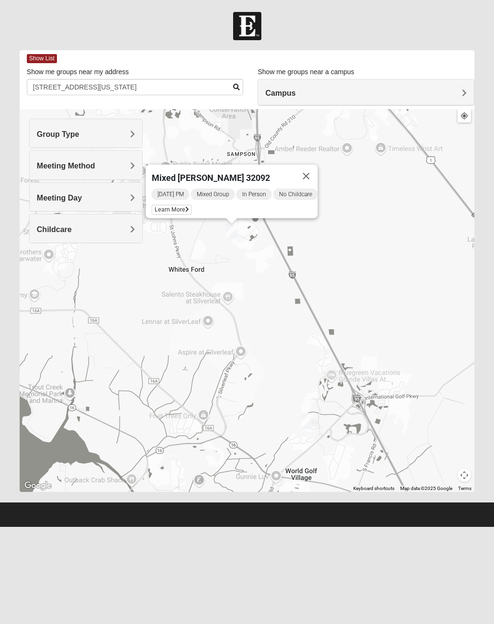
click at [175, 202] on div "Wednesday PM Mixed Group In Person No Childcare Learn More" at bounding box center [234, 202] width 166 height 31
click at [158, 209] on span "Learn More" at bounding box center [171, 210] width 40 height 10
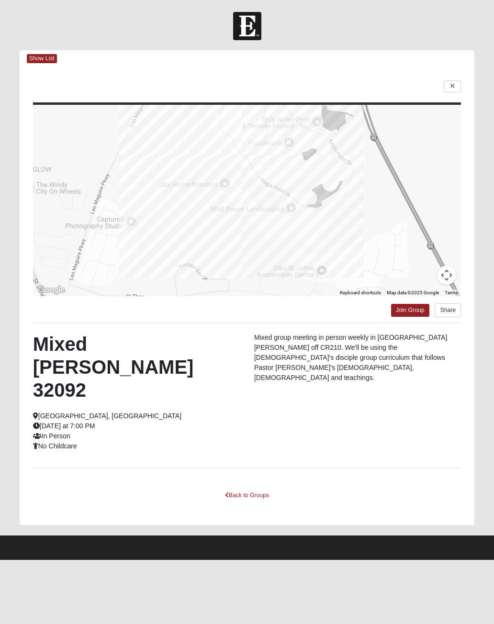
click at [461, 82] on link at bounding box center [451, 86] width 17 height 12
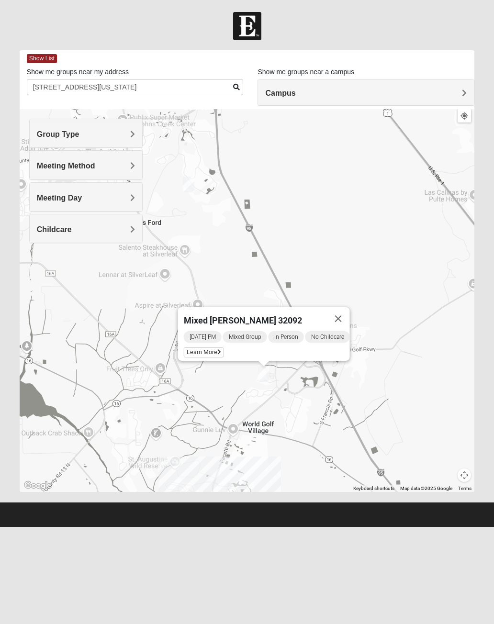
click at [211, 348] on span "Learn More" at bounding box center [203, 352] width 40 height 10
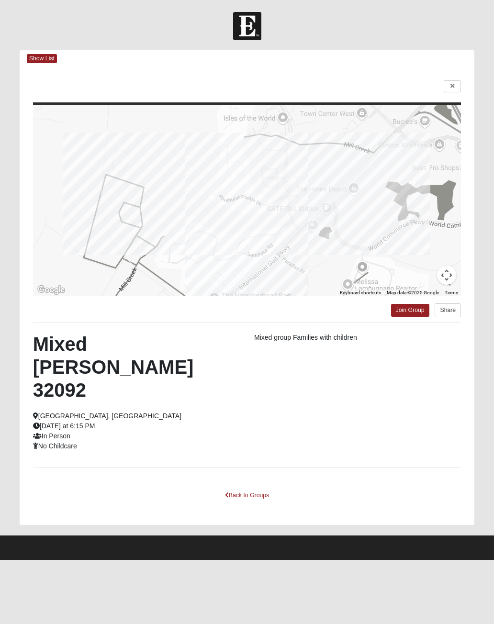
click at [455, 85] on link at bounding box center [451, 86] width 17 height 12
